Goal: Information Seeking & Learning: Check status

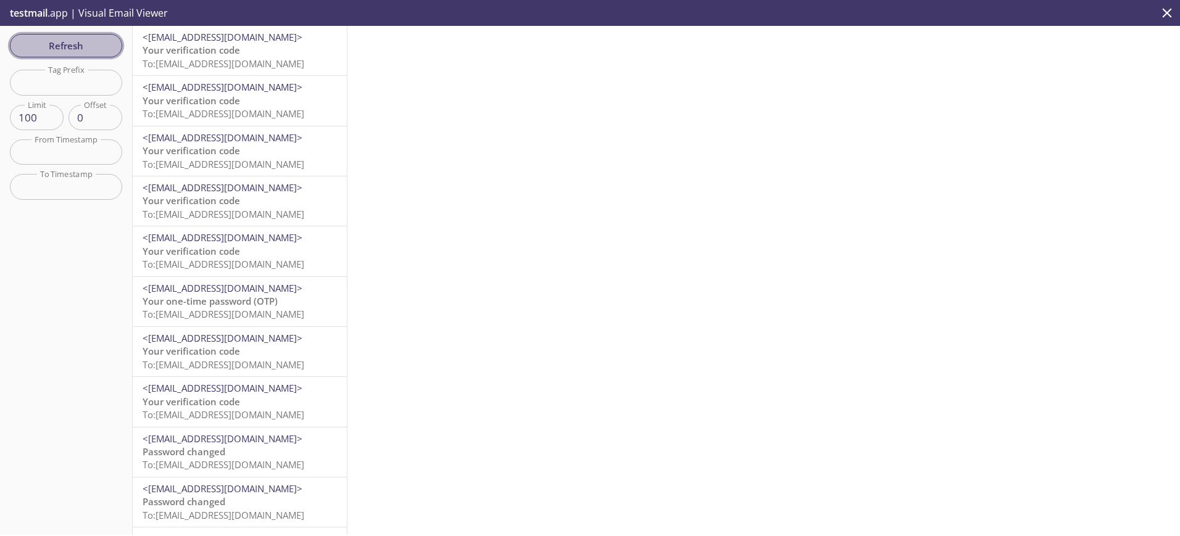
click at [90, 47] on span "Refresh" at bounding box center [66, 46] width 93 height 16
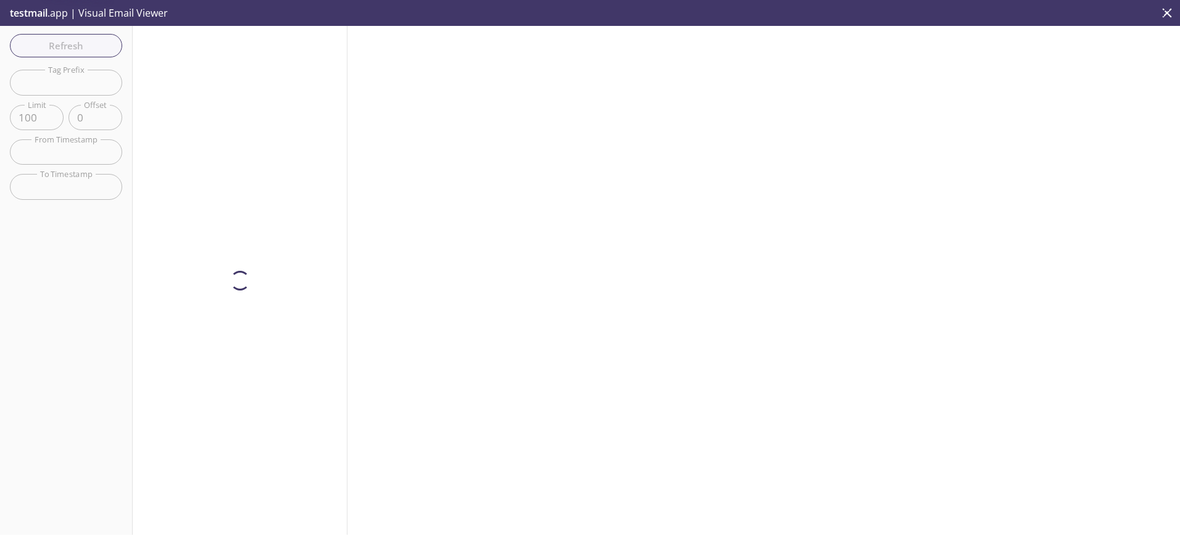
click at [189, 52] on div at bounding box center [240, 280] width 215 height 509
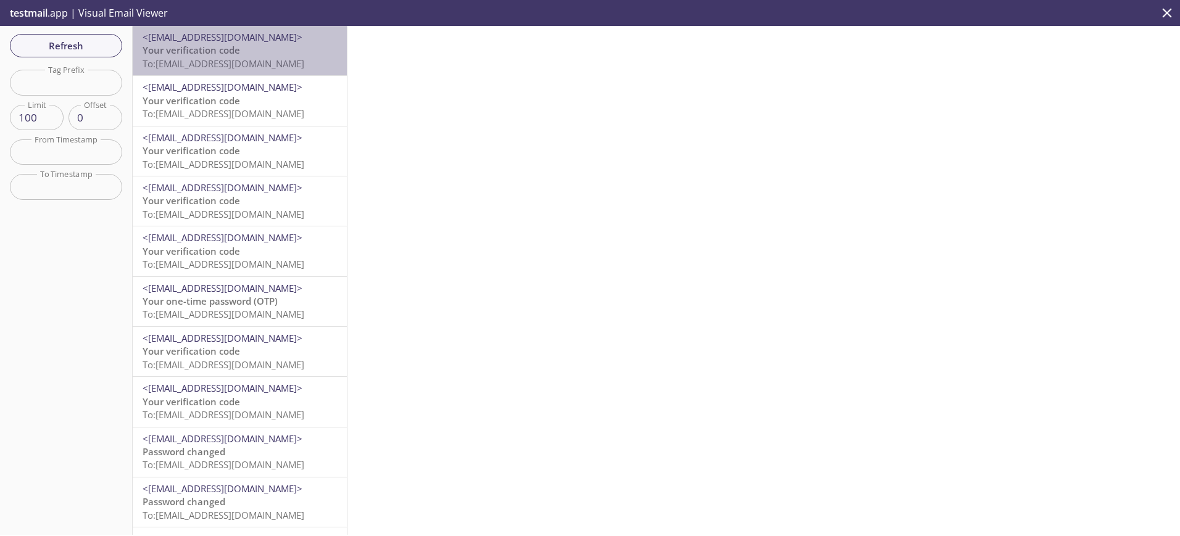
click at [252, 64] on span "To: ta.600505342@inbox.testmail.app" at bounding box center [224, 63] width 162 height 12
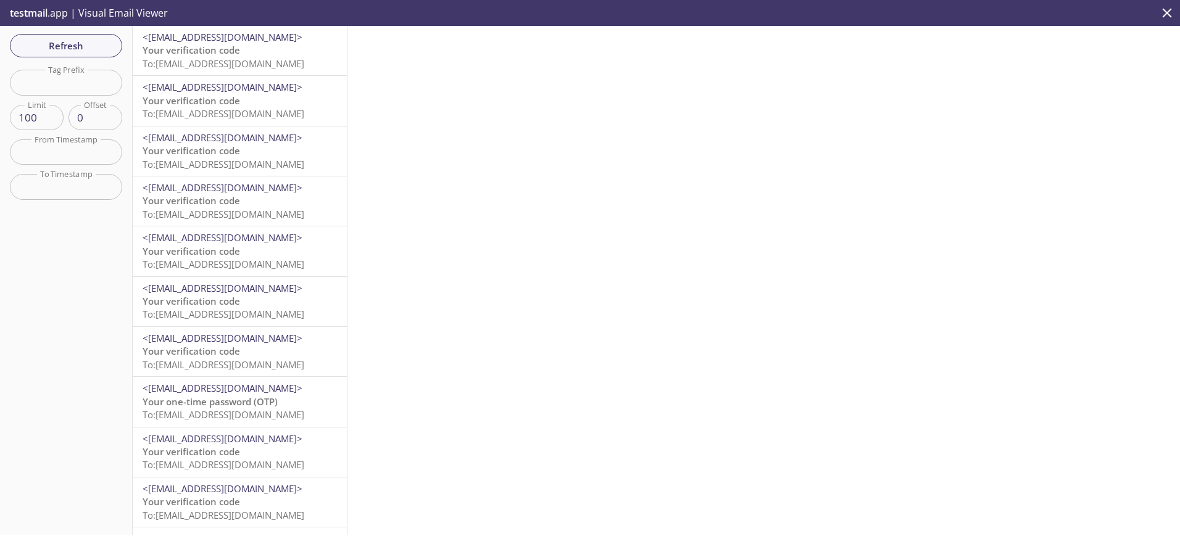
click at [174, 60] on span "To: [EMAIL_ADDRESS][DOMAIN_NAME]" at bounding box center [224, 63] width 162 height 12
click at [251, 59] on span "To: ta.600500761@inbox.testmail.app" at bounding box center [224, 63] width 162 height 12
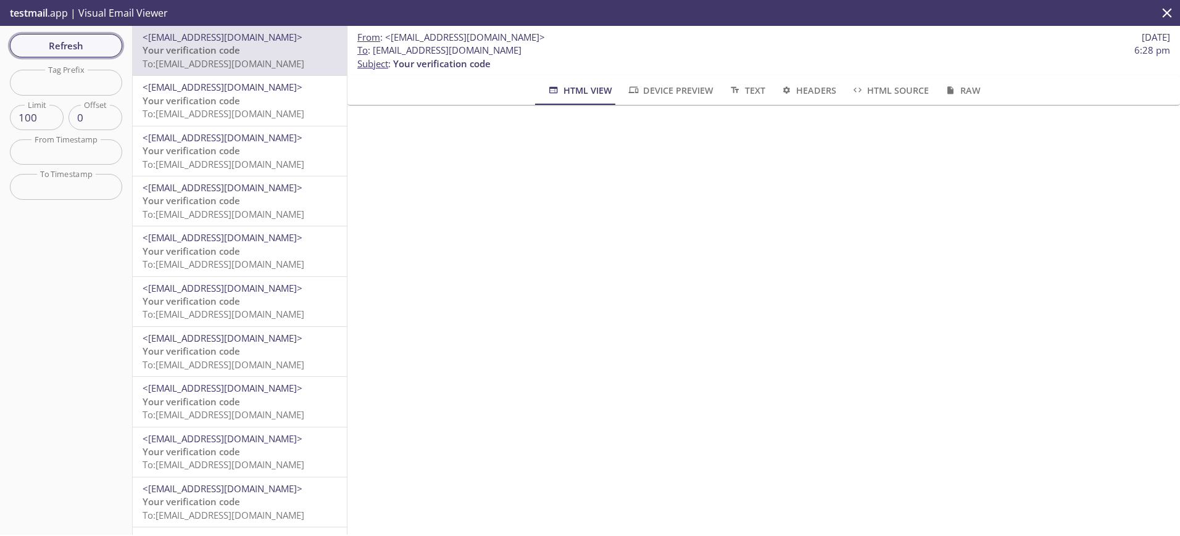
click at [57, 49] on span "Refresh" at bounding box center [66, 46] width 93 height 16
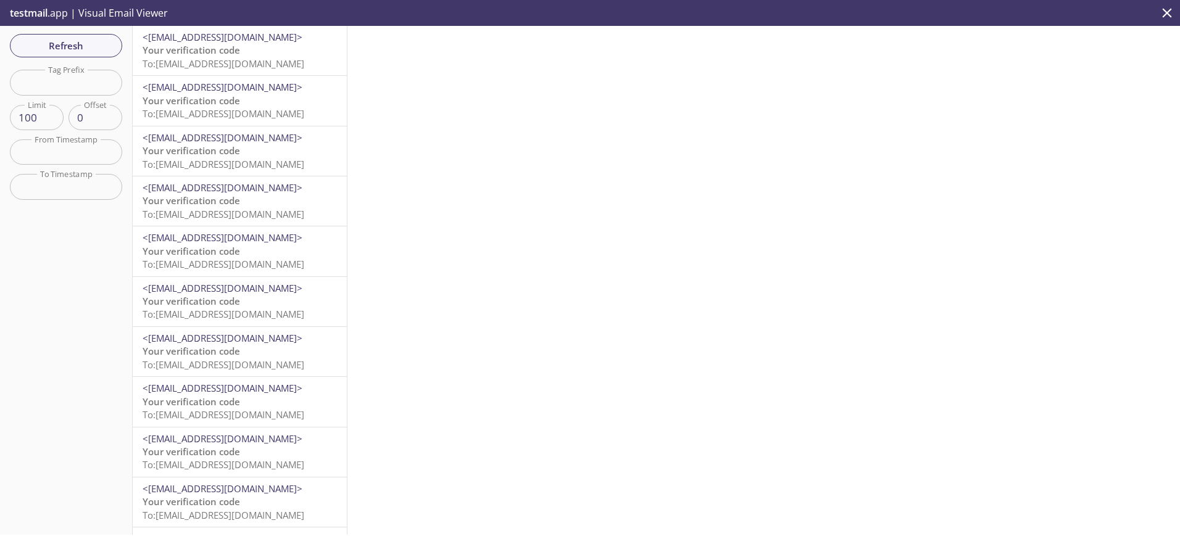
click at [191, 58] on span "To: [EMAIL_ADDRESS][DOMAIN_NAME]" at bounding box center [224, 63] width 162 height 12
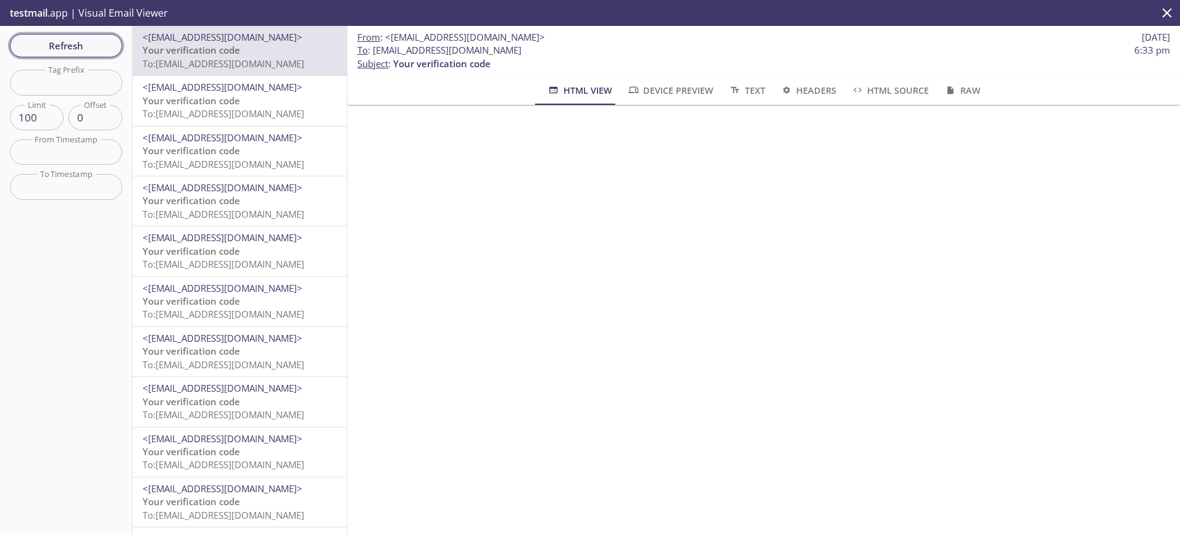
click at [77, 46] on span "Refresh" at bounding box center [66, 46] width 93 height 16
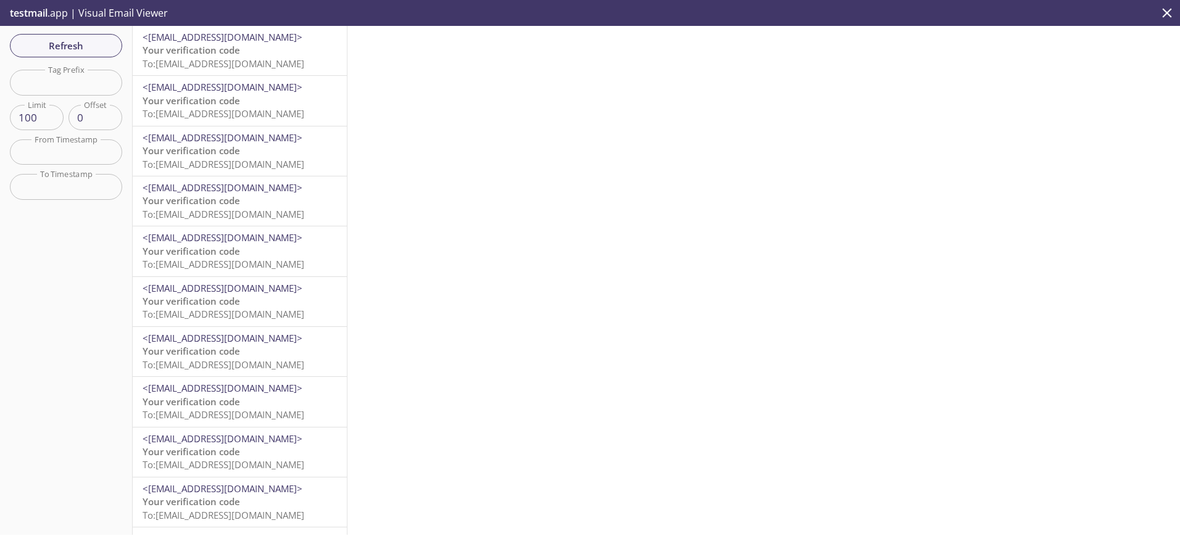
click at [190, 58] on span "To: [EMAIL_ADDRESS][DOMAIN_NAME]" at bounding box center [224, 63] width 162 height 12
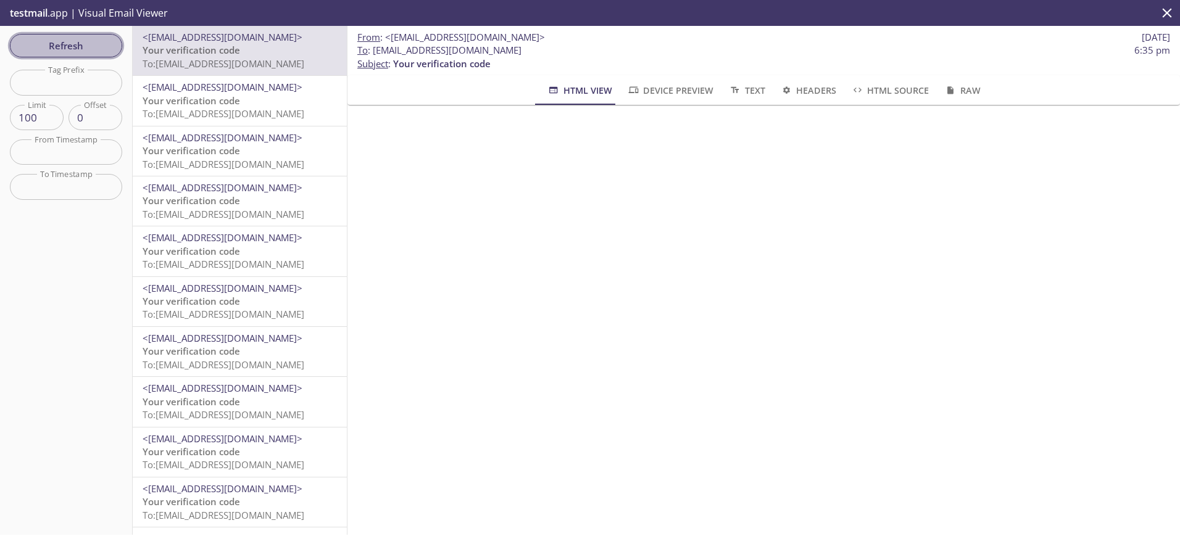
click at [49, 51] on span "Refresh" at bounding box center [66, 46] width 93 height 16
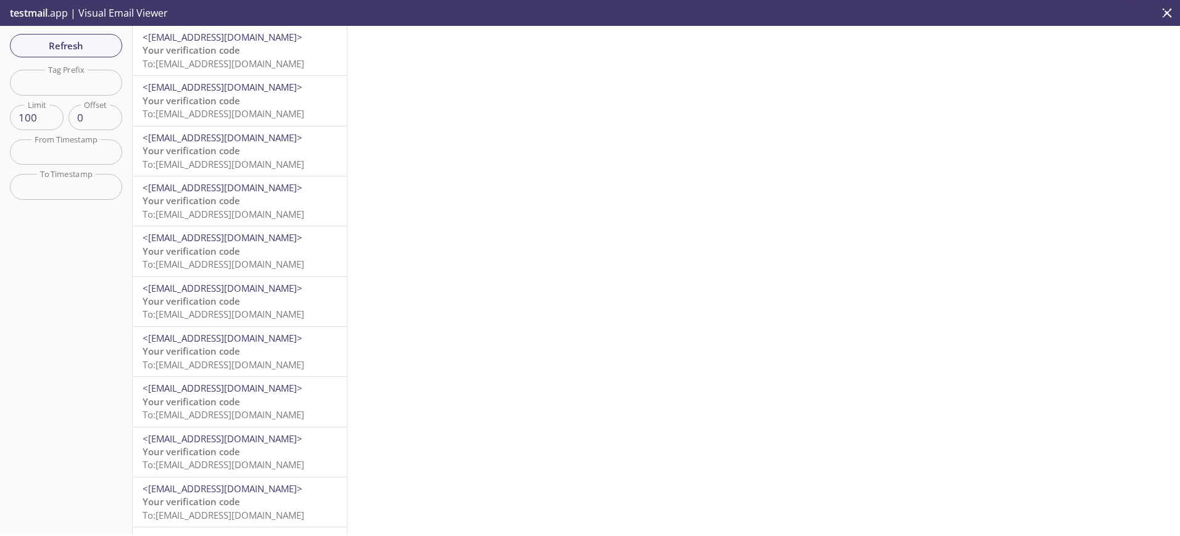
click at [197, 54] on span "Your verification code" at bounding box center [192, 50] width 98 height 12
